Goal: Task Accomplishment & Management: Manage account settings

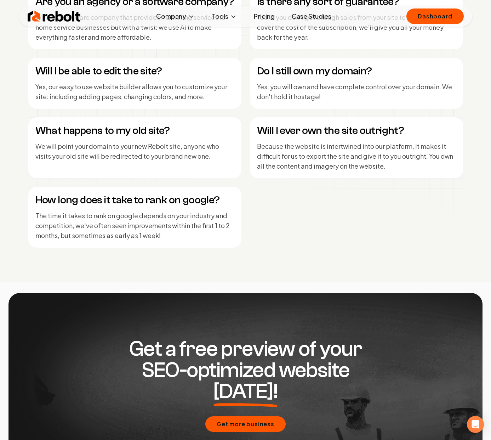
scroll to position [3423, 0]
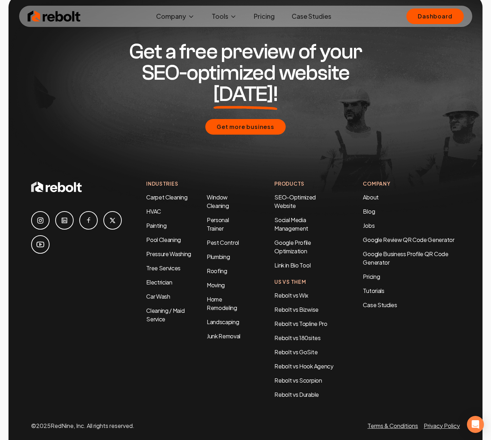
click at [374, 199] on ul "About Blog Jobs" at bounding box center [411, 211] width 97 height 37
click at [373, 222] on link "Jobs" at bounding box center [369, 225] width 12 height 7
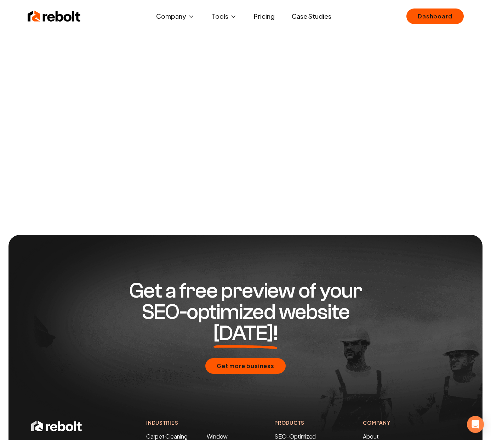
scroll to position [34, 0]
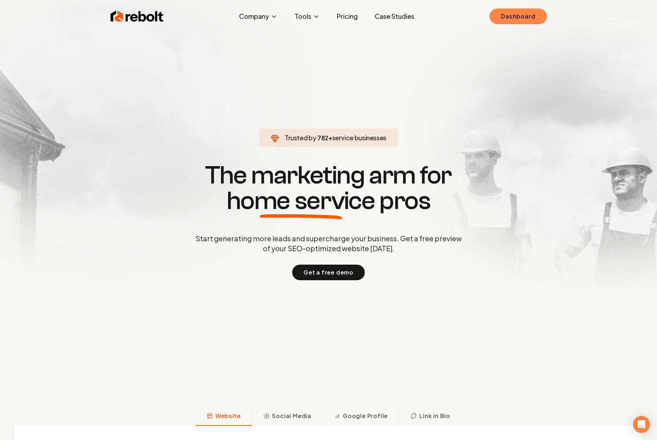
click at [519, 16] on link "Dashboard" at bounding box center [517, 16] width 57 height 16
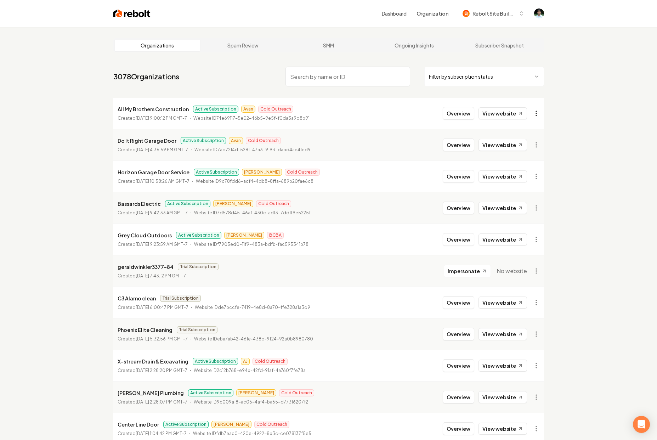
click at [532, 113] on html "Dashboard Organization Rebolt Site Builder Organizations Spam Review SMM Ongoin…" at bounding box center [328, 220] width 657 height 440
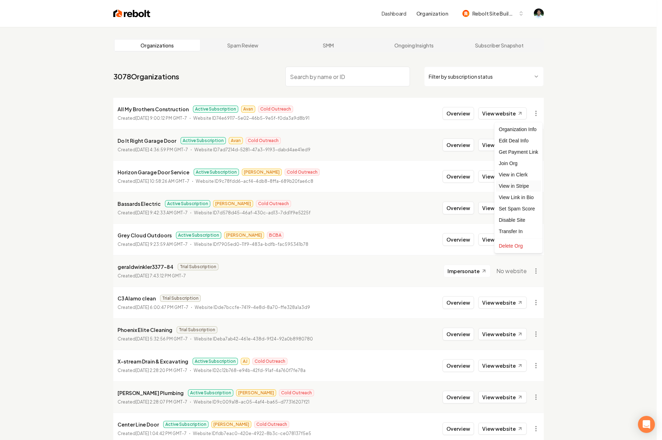
click at [514, 184] on link "View in Stripe" at bounding box center [518, 185] width 45 height 11
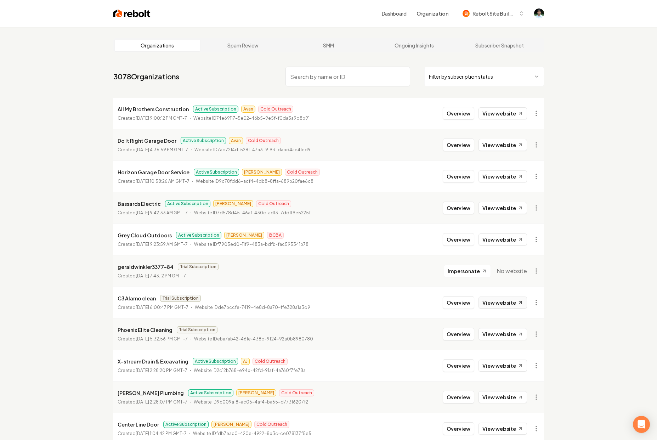
click at [509, 307] on link "View website" at bounding box center [502, 302] width 49 height 12
click at [347, 73] on input "search" at bounding box center [347, 77] width 125 height 20
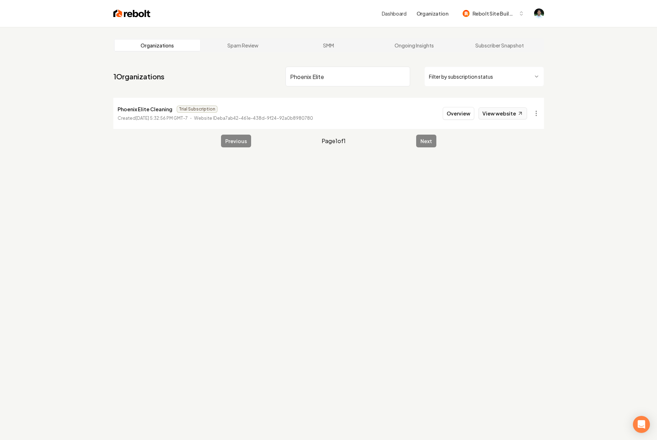
type input "Phoenix Elite"
click at [510, 114] on link "View website" at bounding box center [502, 113] width 49 height 12
click at [452, 109] on button "Overview" at bounding box center [459, 113] width 32 height 13
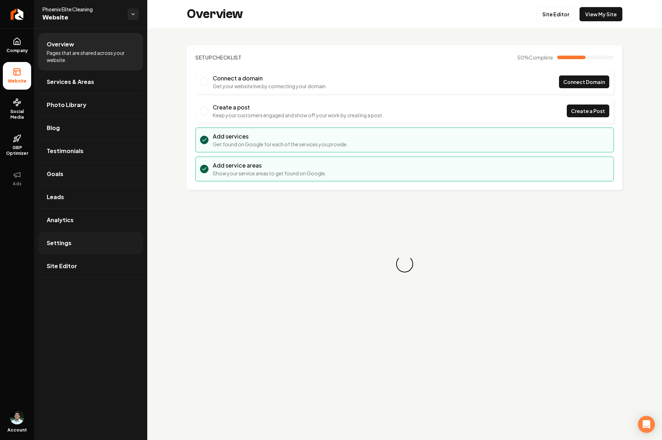
click at [79, 234] on link "Settings" at bounding box center [90, 243] width 105 height 23
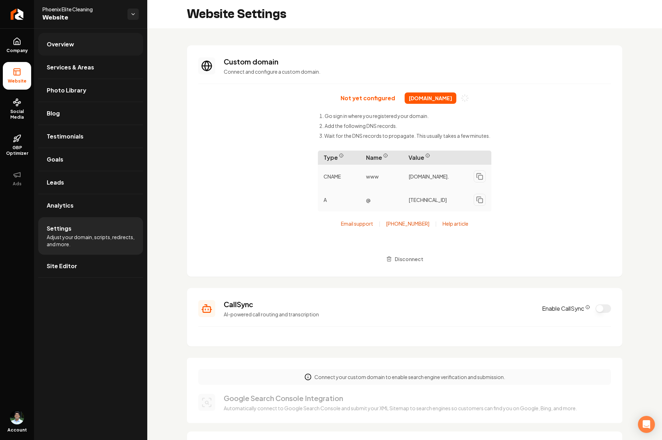
click at [77, 50] on link "Overview" at bounding box center [90, 44] width 105 height 23
